Goal: Find specific page/section: Find specific page/section

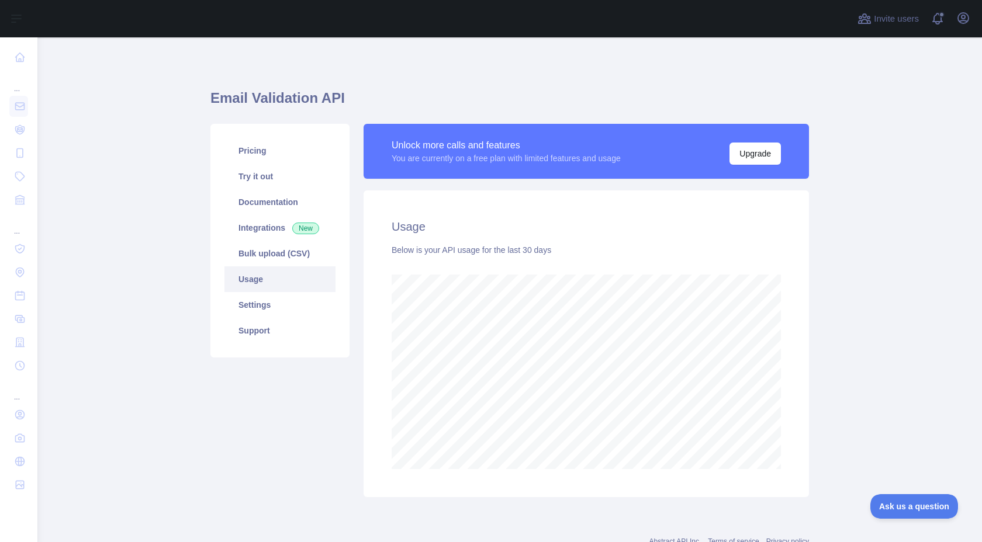
scroll to position [505, 944]
